Goal: Task Accomplishment & Management: Complete application form

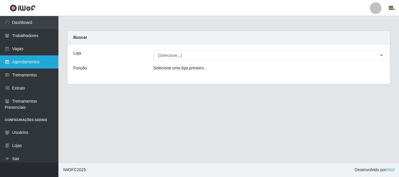
click at [34, 62] on link "Agendamentos" at bounding box center [29, 61] width 58 height 13
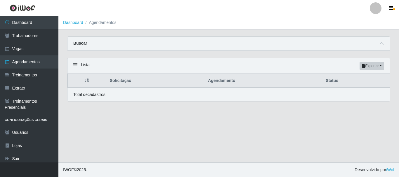
click at [105, 37] on div "Buscar" at bounding box center [228, 44] width 322 height 14
click at [105, 45] on div "Buscar" at bounding box center [228, 44] width 322 height 14
click at [381, 44] on icon at bounding box center [382, 43] width 4 height 4
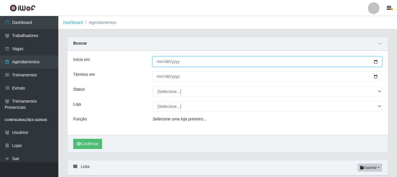
click at [377, 61] on input "Início em" at bounding box center [268, 62] width 230 height 10
type input "[DATE]"
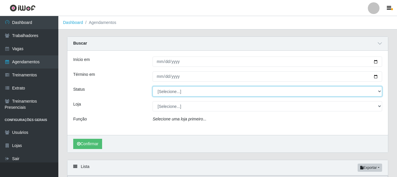
click at [377, 93] on select "[Selecione...] AGENDADO AGUARDANDO LIBERAR EM ANDAMENTO EM REVISÃO FINALIZADO C…" at bounding box center [268, 91] width 230 height 10
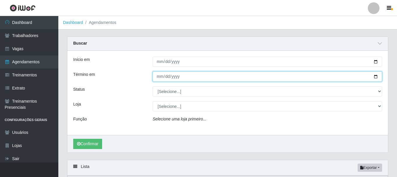
click at [376, 77] on input "Término em" at bounding box center [268, 77] width 230 height 10
type input "[DATE]"
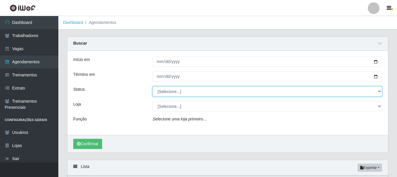
click at [379, 91] on select "[Selecione...] AGENDADO AGUARDANDO LIBERAR EM ANDAMENTO EM REVISÃO FINALIZADO C…" at bounding box center [268, 91] width 230 height 10
select select "AGENDADO"
click at [153, 87] on select "[Selecione...] AGENDADO AGUARDANDO LIBERAR EM ANDAMENTO EM REVISÃO FINALIZADO C…" at bounding box center [268, 91] width 230 height 10
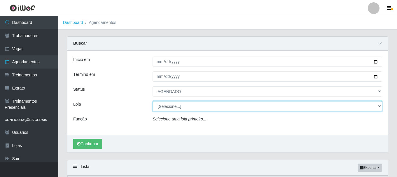
click at [359, 105] on select "[Selecione...] [PERSON_NAME]" at bounding box center [268, 106] width 230 height 10
select select "230"
click at [153, 102] on select "[Selecione...] [PERSON_NAME]" at bounding box center [268, 106] width 230 height 10
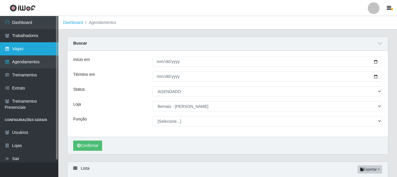
click at [32, 51] on link "Vagas" at bounding box center [29, 48] width 58 height 13
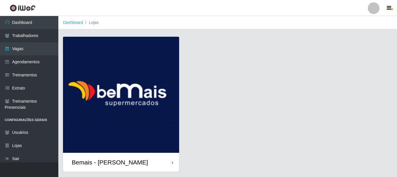
click at [142, 160] on div "Bemais - [PERSON_NAME]" at bounding box center [121, 162] width 116 height 19
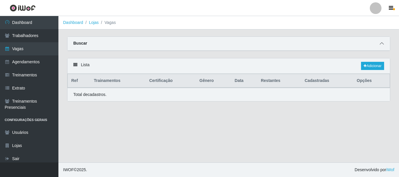
click at [380, 41] on span at bounding box center [381, 43] width 7 height 7
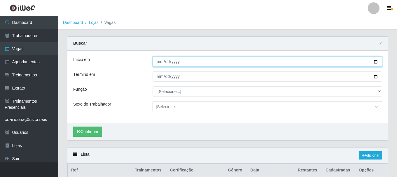
drag, startPoint x: 376, startPoint y: 61, endPoint x: 369, endPoint y: 58, distance: 7.8
click at [375, 59] on input "Início em" at bounding box center [268, 62] width 230 height 10
type input "[DATE]"
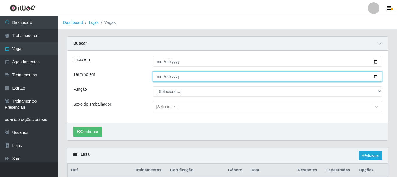
drag, startPoint x: 379, startPoint y: 77, endPoint x: 376, endPoint y: 76, distance: 3.3
click at [377, 76] on input "Término em" at bounding box center [268, 77] width 230 height 10
click at [374, 77] on input "Término em" at bounding box center [268, 77] width 230 height 10
type input "[DATE]"
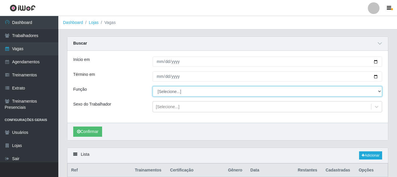
drag, startPoint x: 380, startPoint y: 90, endPoint x: 374, endPoint y: 91, distance: 5.6
click at [379, 91] on select "[Selecione...] ASG ASG + ASG ++ Auxiliar de Depósito Auxiliar de Depósito + Aux…" at bounding box center [268, 91] width 230 height 10
select select "107"
click at [153, 87] on select "[Selecione...] ASG ASG + ASG ++ Auxiliar de Depósito Auxiliar de Depósito + Aux…" at bounding box center [268, 91] width 230 height 10
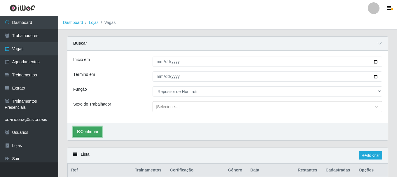
click at [96, 131] on button "Confirmar" at bounding box center [87, 132] width 29 height 10
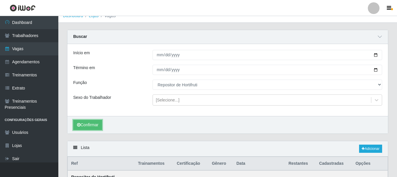
scroll to position [1, 0]
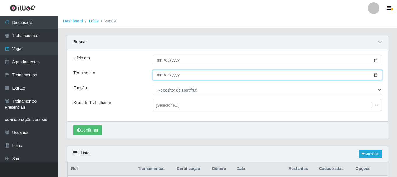
click at [376, 76] on input "[DATE]" at bounding box center [268, 75] width 230 height 10
type input "[DATE]"
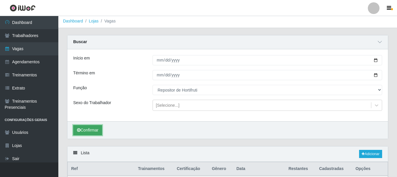
click at [96, 131] on button "Confirmar" at bounding box center [87, 130] width 29 height 10
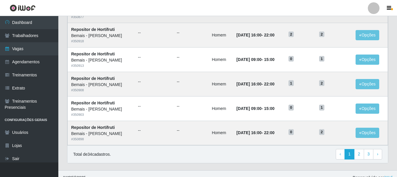
scroll to position [407, 0]
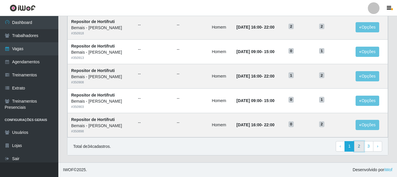
click at [360, 146] on link "2" at bounding box center [360, 146] width 10 height 11
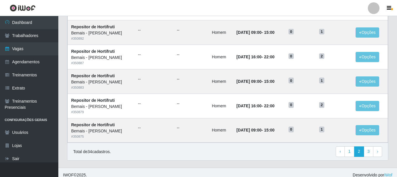
scroll to position [318, 0]
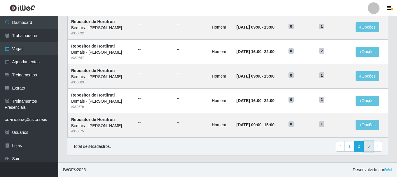
click at [368, 145] on link "3" at bounding box center [369, 146] width 10 height 11
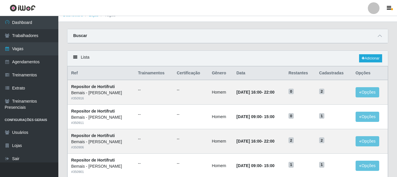
scroll to position [29, 0]
